Goal: Task Accomplishment & Management: Complete application form

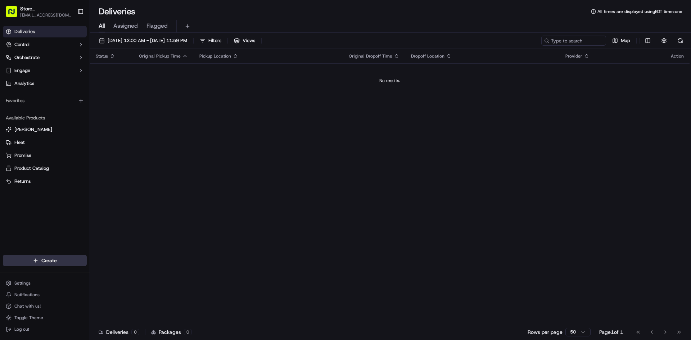
click at [53, 260] on html "Store [GEOGRAPHIC_DATA], [GEOGRAPHIC_DATA] (Just Salad) [EMAIL_ADDRESS][DOMAIN_…" at bounding box center [345, 170] width 691 height 340
click at [98, 273] on icon at bounding box center [99, 274] width 2 height 3
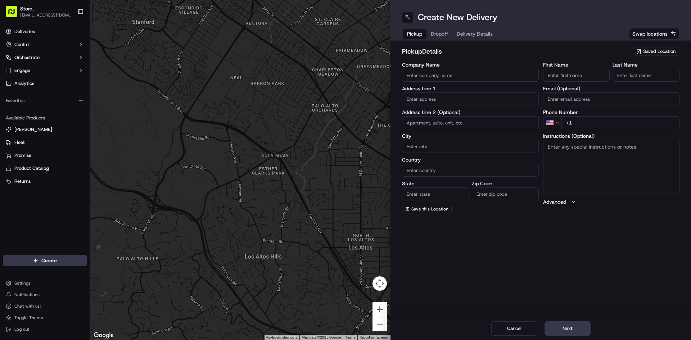
click at [432, 76] on input "Company Name" at bounding box center [470, 75] width 137 height 13
type input "669"
click at [432, 76] on input "669" at bounding box center [470, 75] width 137 height 13
click at [432, 75] on input "669" at bounding box center [470, 75] width 137 height 13
click at [432, 74] on input "669" at bounding box center [470, 75] width 137 height 13
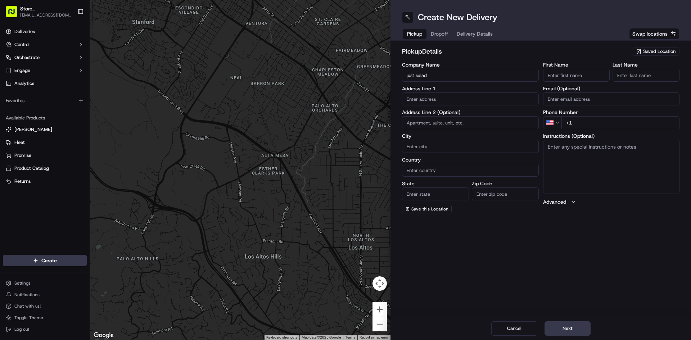
type input "just salad"
click at [416, 99] on input "text" at bounding box center [470, 98] width 137 height 13
click at [619, 245] on div "Create New Delivery Pickup Dropoff Delivery Details Swap locations pickup Detai…" at bounding box center [540, 170] width 300 height 340
click at [417, 102] on input "text" at bounding box center [470, 98] width 137 height 13
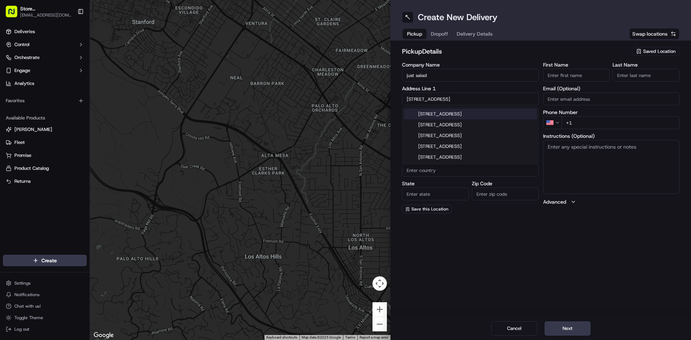
type input "[STREET_ADDRESS]"
click at [449, 104] on input "[STREET_ADDRESS]" at bounding box center [470, 98] width 137 height 13
click at [450, 103] on input "[STREET_ADDRESS]" at bounding box center [470, 98] width 137 height 13
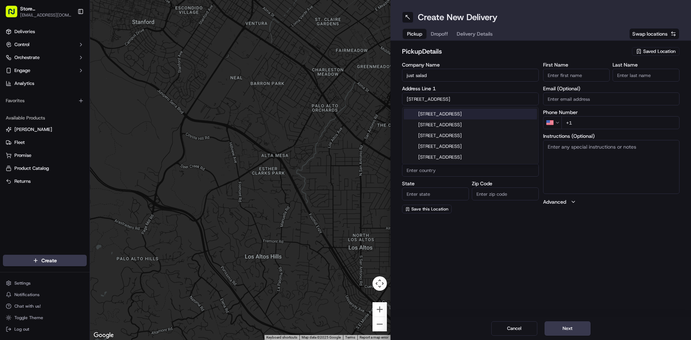
click at [450, 103] on input "[STREET_ADDRESS]" at bounding box center [470, 98] width 137 height 13
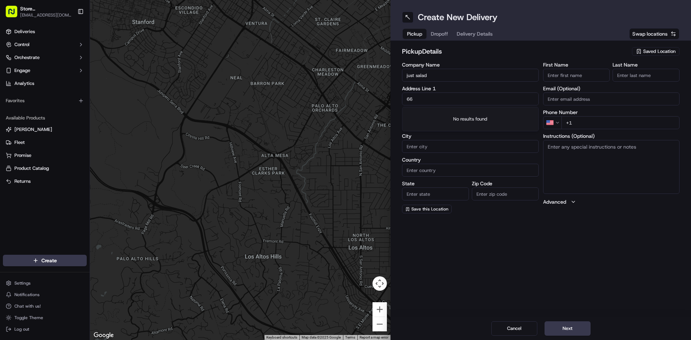
type input "669"
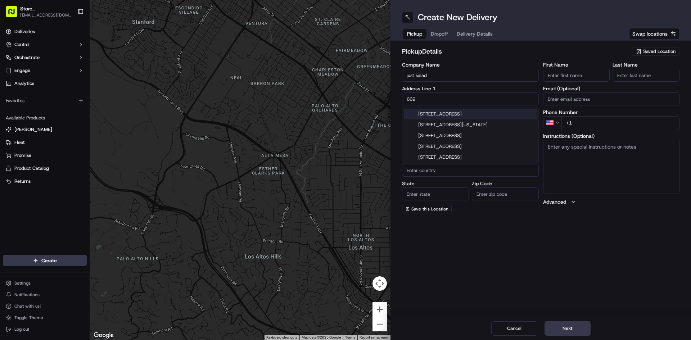
click at [438, 96] on input "669" at bounding box center [470, 98] width 137 height 13
type input "[STREET_ADDRESS]"
type input "[GEOGRAPHIC_DATA]"
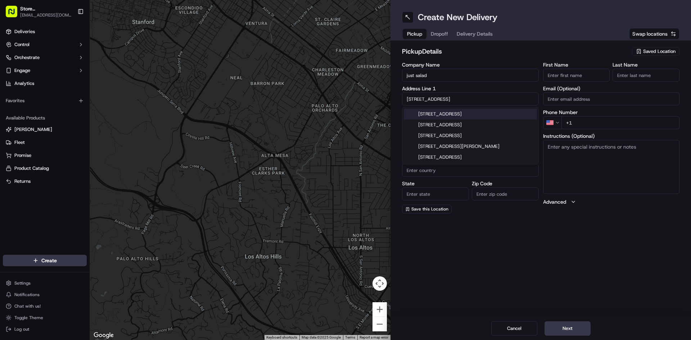
type input "[GEOGRAPHIC_DATA]"
type input "MA"
type input "02110"
type input "Abygaelle"
type input "Bissereth"
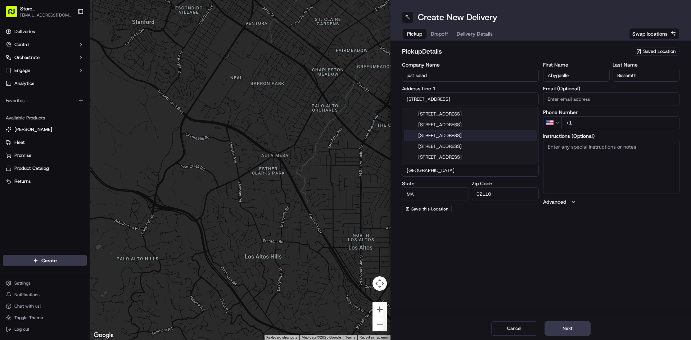
click at [462, 136] on div "[STREET_ADDRESS]" at bounding box center [470, 135] width 133 height 11
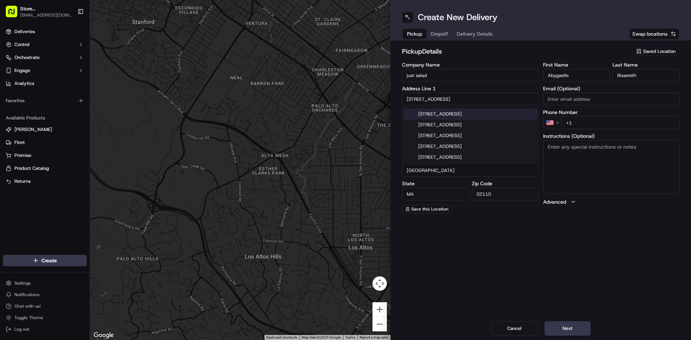
type input "[STREET_ADDRESS]"
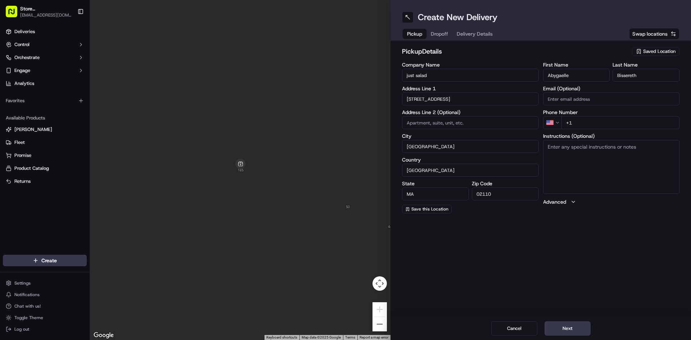
click at [595, 125] on input "+1" at bounding box center [620, 122] width 118 height 13
type input "[PHONE_NUMBER]"
click at [575, 172] on textarea "Instructions (Optional)" at bounding box center [611, 167] width 137 height 54
click at [568, 328] on button "Next" at bounding box center [567, 328] width 46 height 14
click at [452, 76] on input "Company Name" at bounding box center [470, 75] width 137 height 13
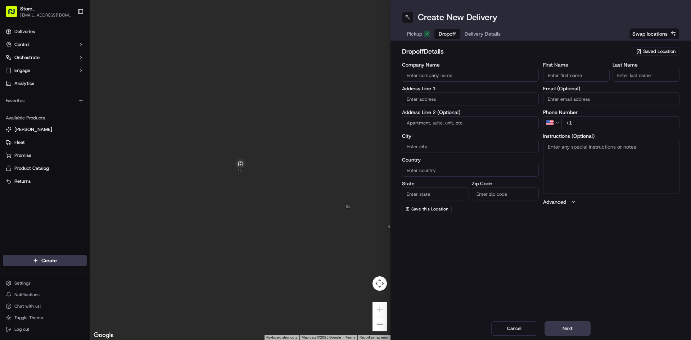
type input "Just Salad"
type input "[STREET_ADDRESS]"
type input "[GEOGRAPHIC_DATA]"
type input "MA"
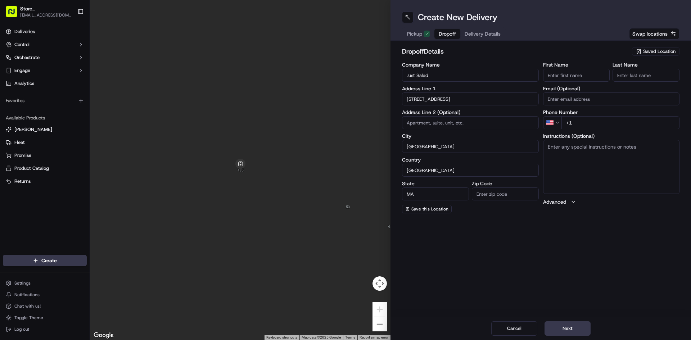
type input "02210"
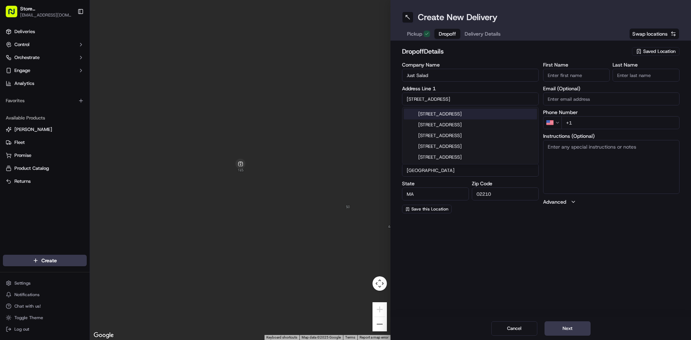
click at [577, 77] on input "First Name" at bounding box center [576, 75] width 67 height 13
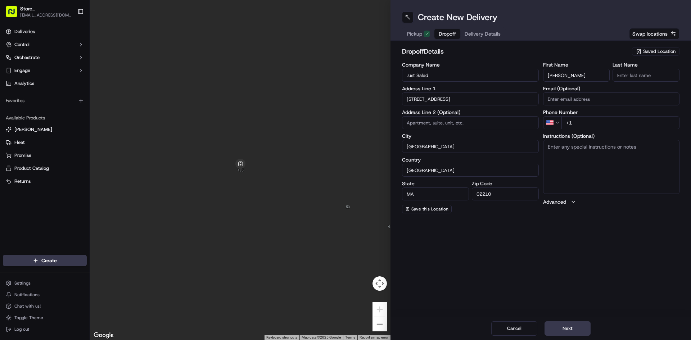
type input "[PERSON_NAME]"
click at [627, 76] on input "Last Name" at bounding box center [645, 75] width 67 height 13
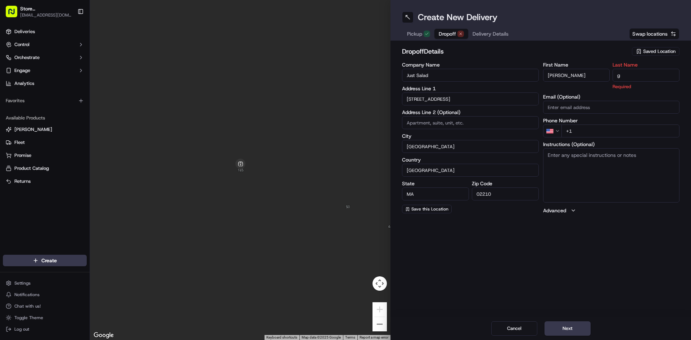
type input "g"
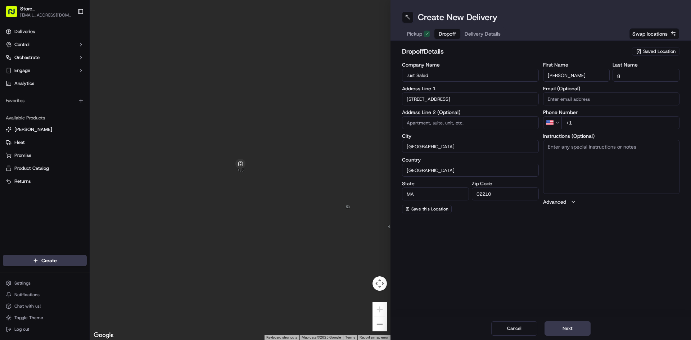
click at [541, 262] on div "Create New Delivery Pickup Dropoff Delivery Details Swap locations dropoff Deta…" at bounding box center [540, 170] width 300 height 340
click at [585, 120] on input "+1" at bounding box center [620, 122] width 118 height 13
type input "[PHONE_NUMBER]"
drag, startPoint x: 592, startPoint y: 203, endPoint x: 580, endPoint y: 166, distance: 39.3
click at [592, 199] on button "Advanced" at bounding box center [611, 201] width 137 height 7
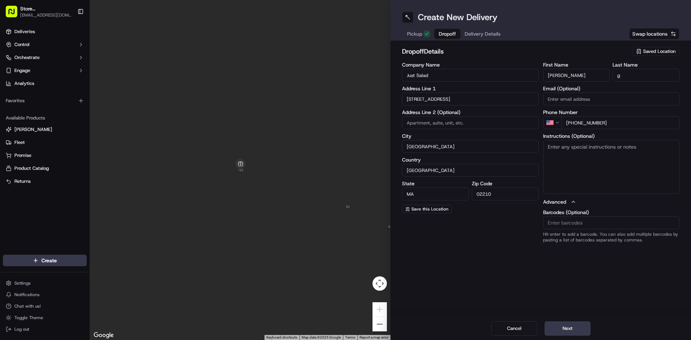
click at [579, 162] on textarea "Instructions (Optional)" at bounding box center [611, 167] width 137 height 54
type textarea "leave in just salad store"
click at [562, 332] on button "Next" at bounding box center [567, 328] width 46 height 14
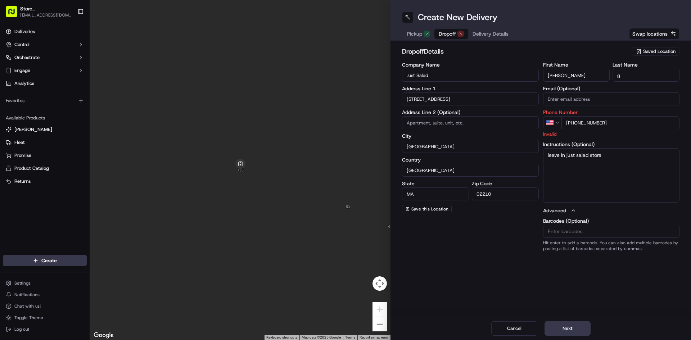
click at [601, 123] on input "[PHONE_NUMBER]" at bounding box center [620, 122] width 118 height 13
type input "[PHONE_NUMBER]"
click at [565, 327] on button "Next" at bounding box center [567, 328] width 46 height 14
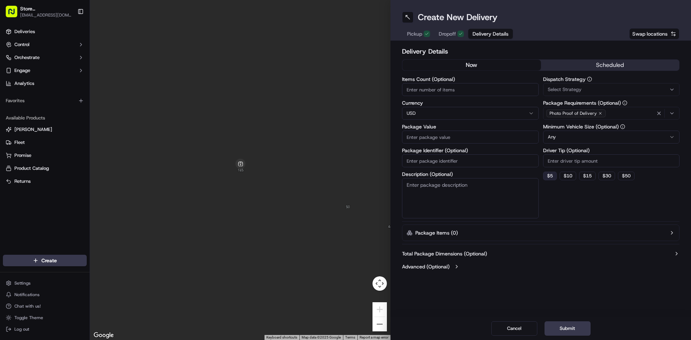
click at [551, 175] on button "$ 5" at bounding box center [550, 176] width 14 height 9
type input "5"
click at [581, 331] on button "Submit" at bounding box center [567, 328] width 46 height 14
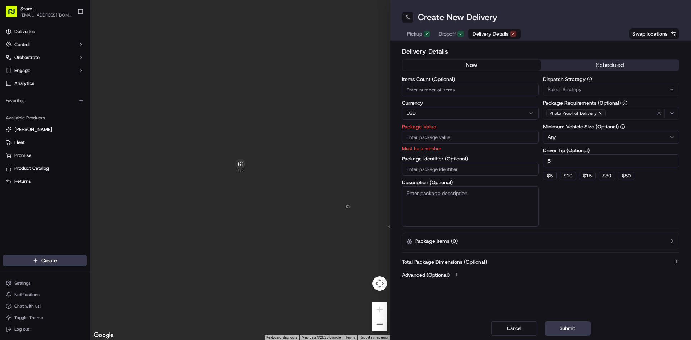
click at [438, 133] on input "Package Value" at bounding box center [470, 137] width 137 height 13
type input "50"
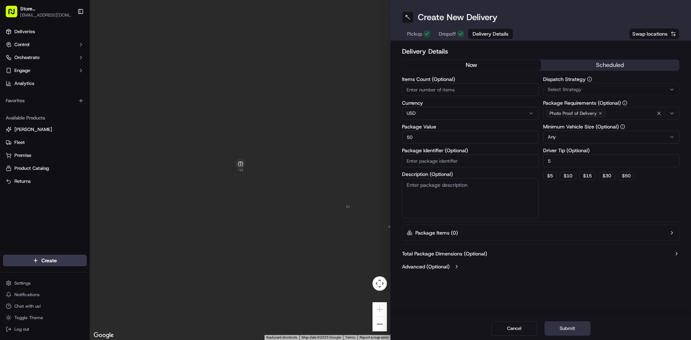
click at [570, 325] on button "Submit" at bounding box center [567, 328] width 46 height 14
